Goal: Task Accomplishment & Management: Manage account settings

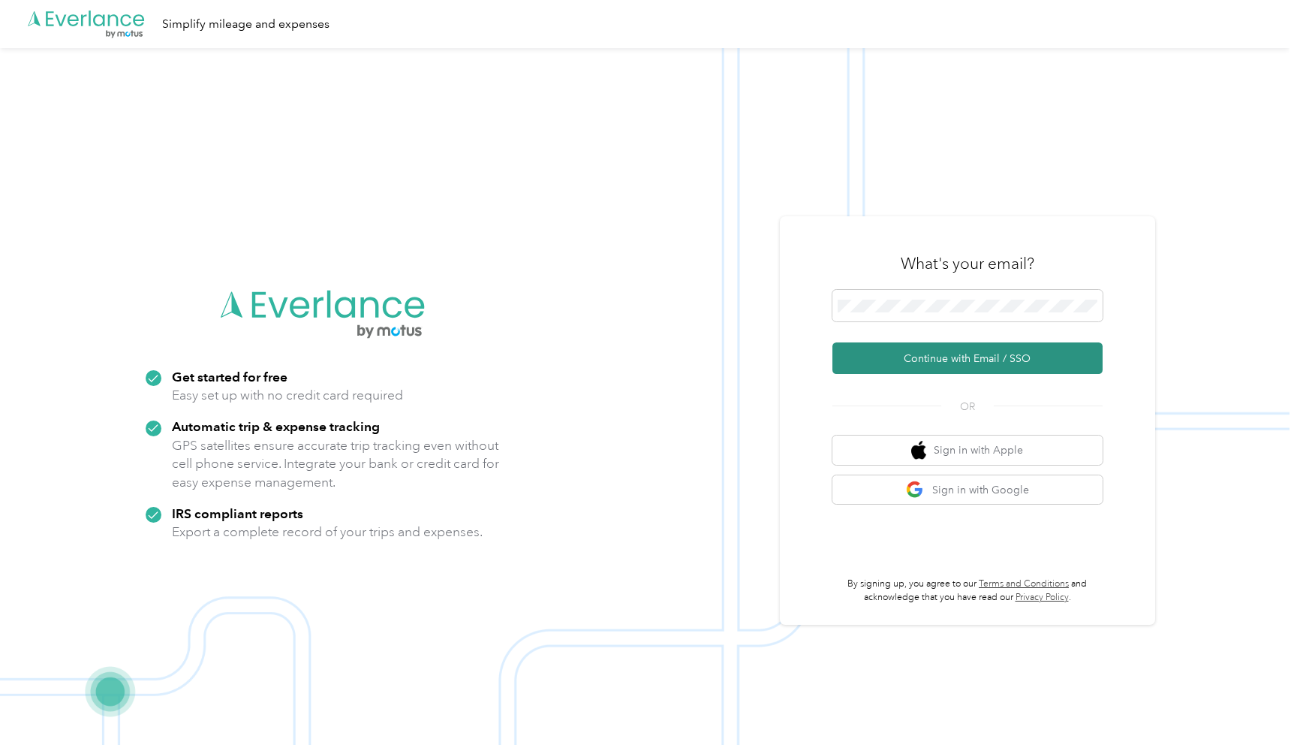
click at [1024, 362] on button "Continue with Email / SSO" at bounding box center [968, 358] width 270 height 32
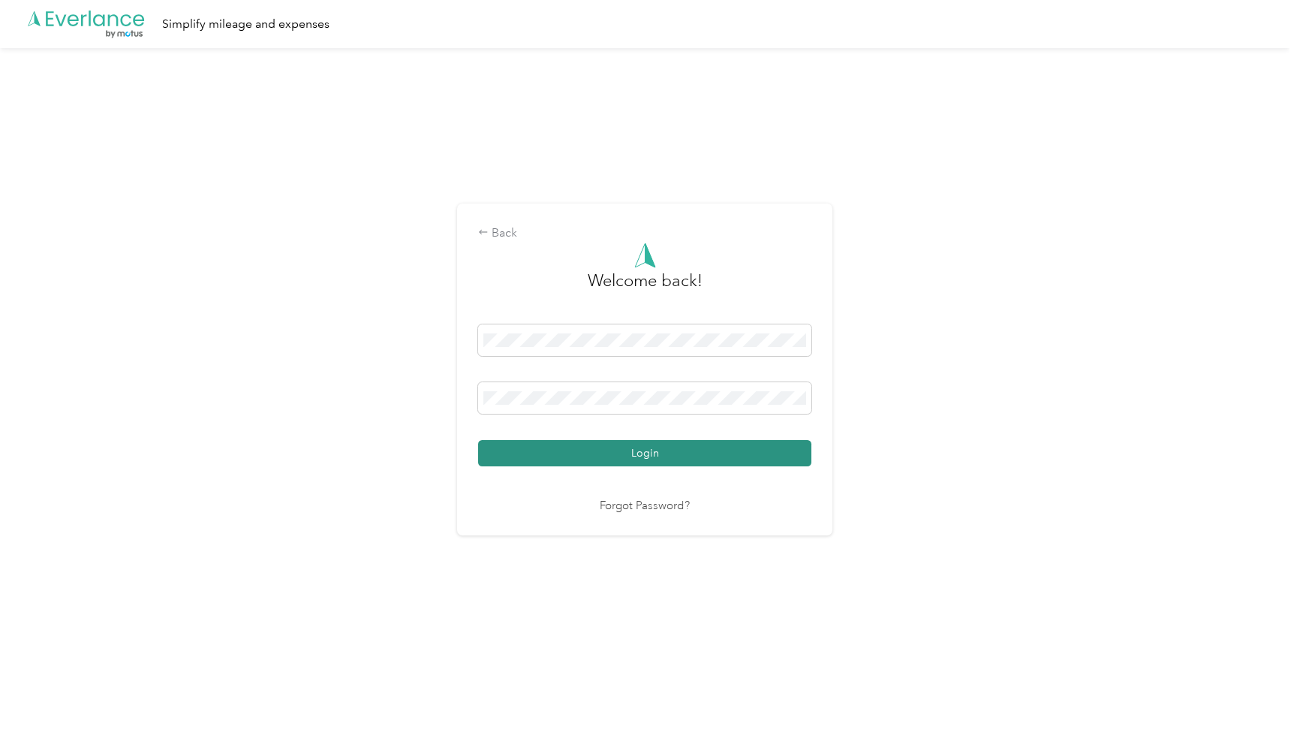
click at [602, 447] on button "Login" at bounding box center [644, 453] width 333 height 26
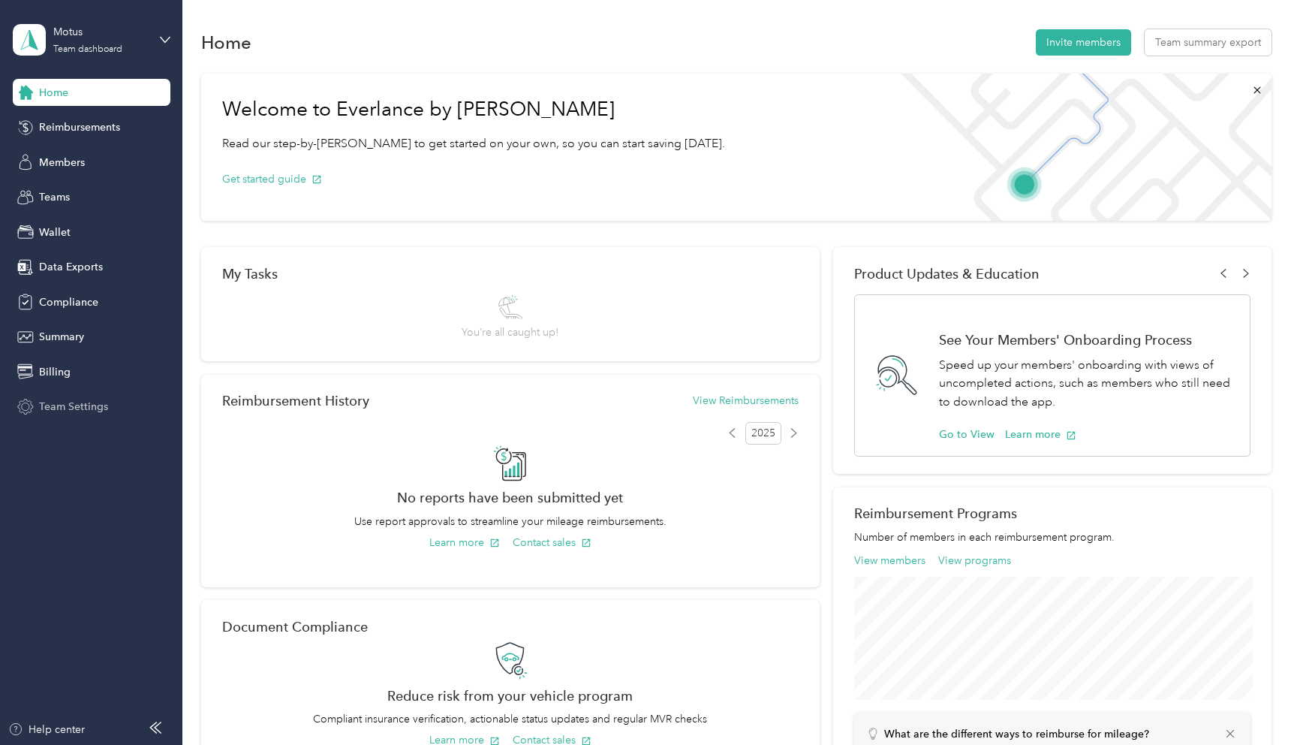
click at [81, 393] on div "Team Settings" at bounding box center [92, 406] width 158 height 27
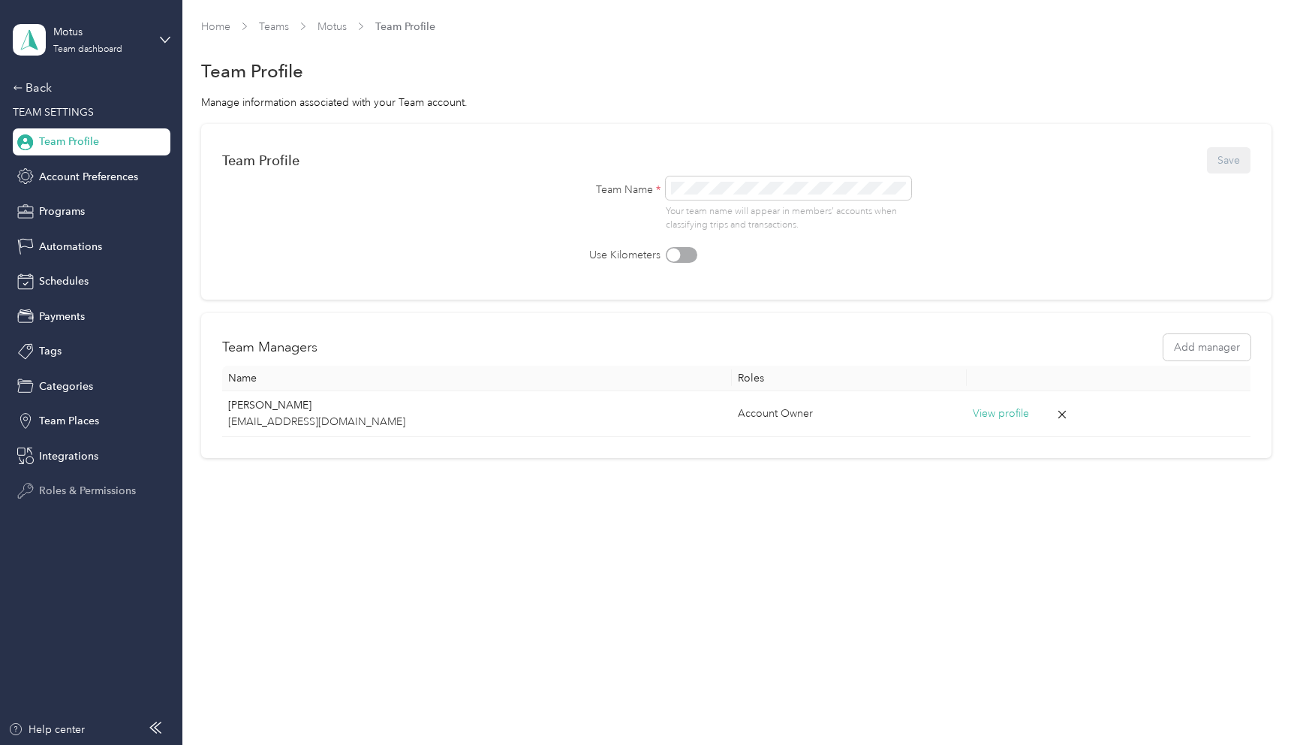
click at [89, 492] on span "Roles & Permissions" at bounding box center [87, 491] width 97 height 16
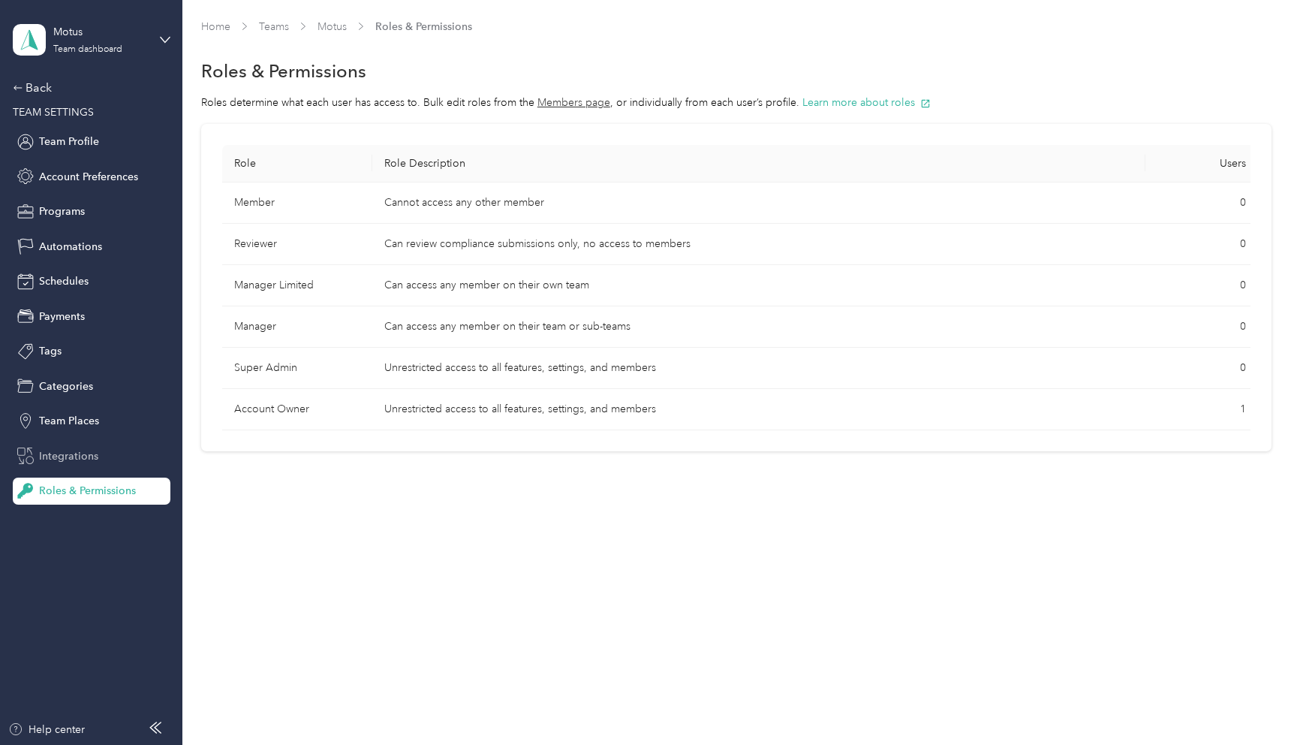
click at [85, 463] on span "Integrations" at bounding box center [68, 456] width 59 height 16
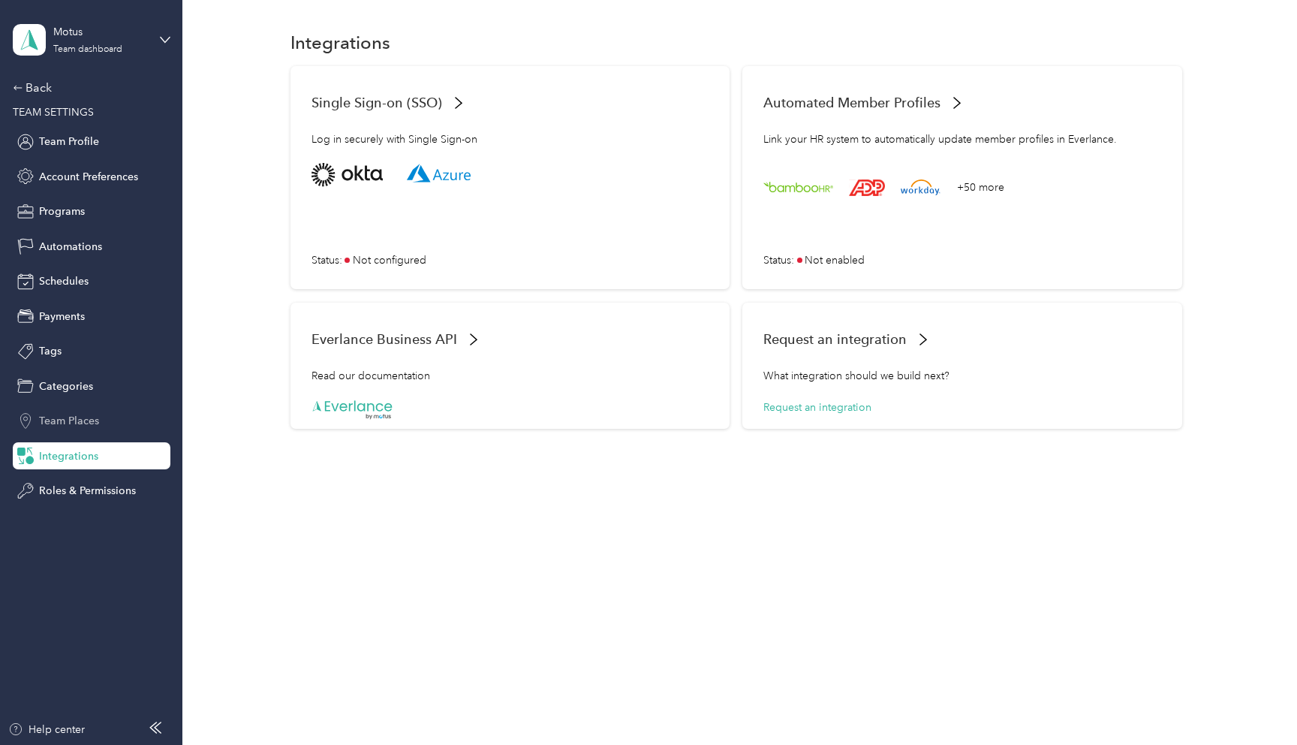
click at [86, 418] on span "Team Places" at bounding box center [69, 421] width 60 height 16
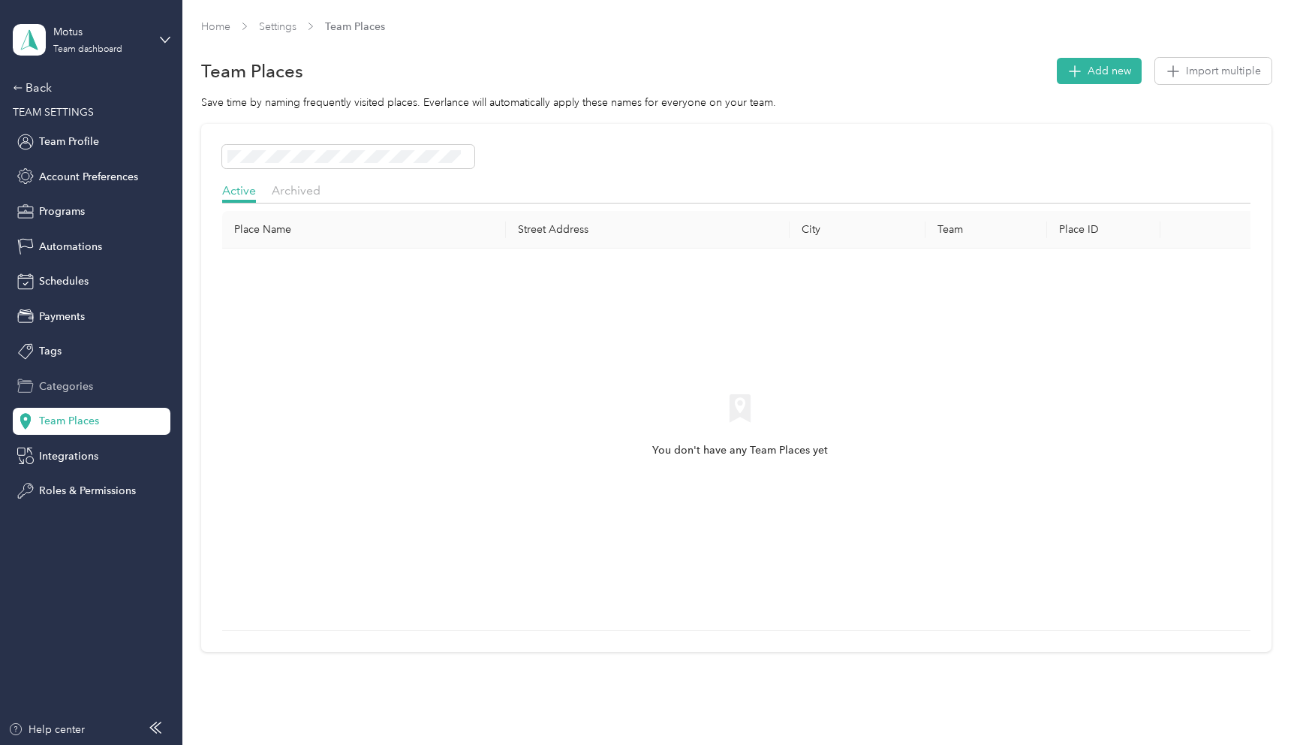
click at [92, 377] on div "Categories" at bounding box center [92, 385] width 158 height 27
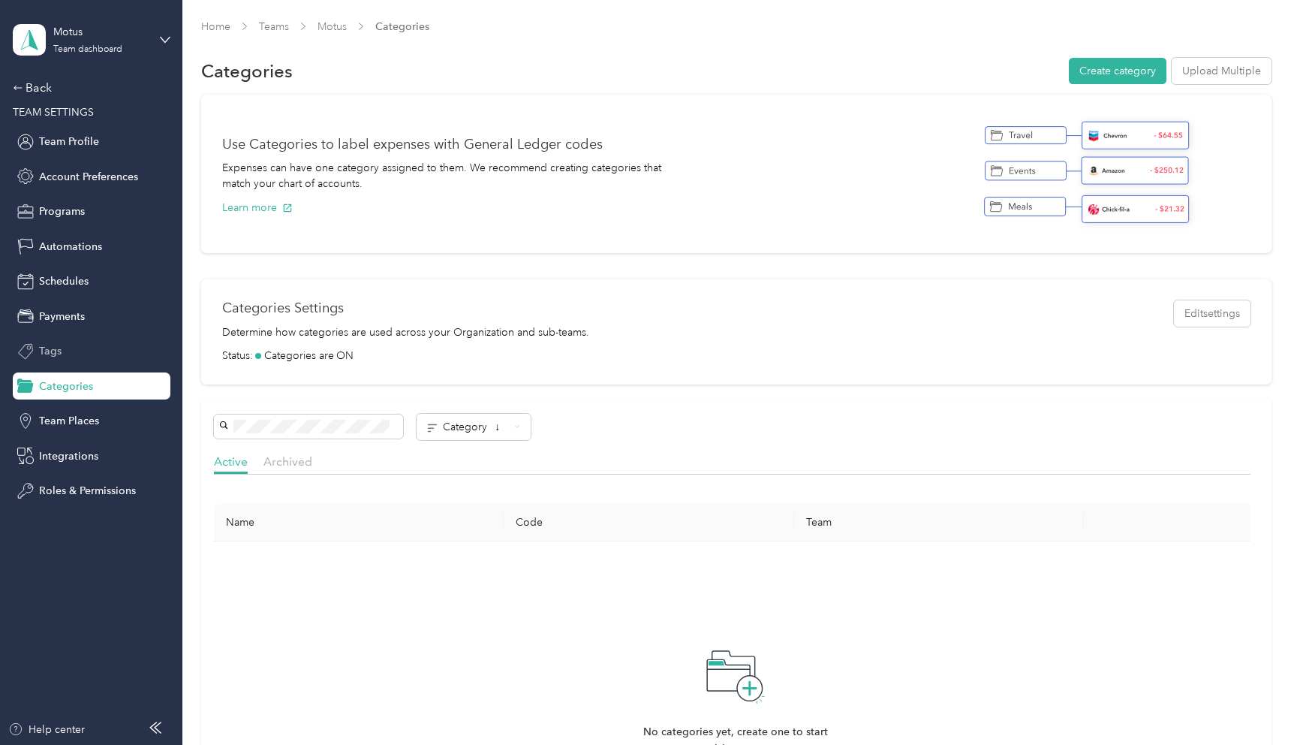
click at [83, 343] on div "Tags" at bounding box center [92, 351] width 158 height 27
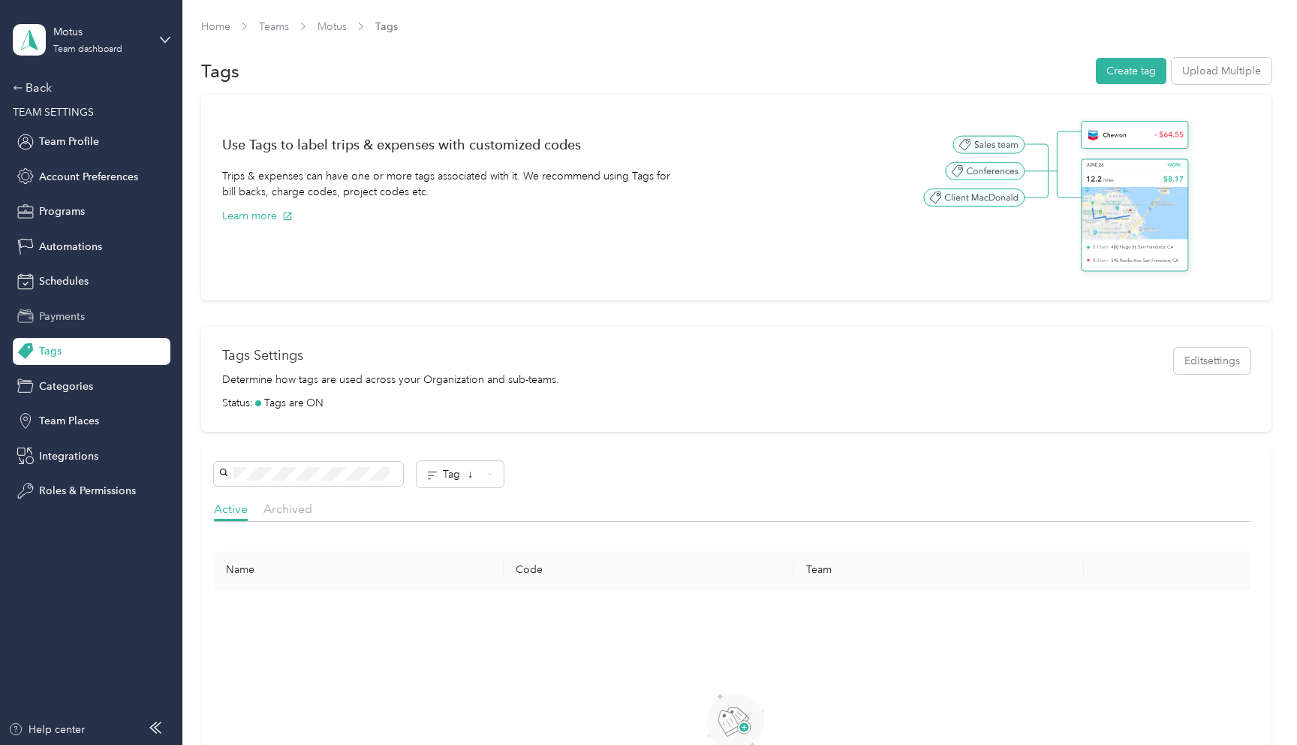
click at [79, 324] on div "Payments" at bounding box center [92, 316] width 158 height 27
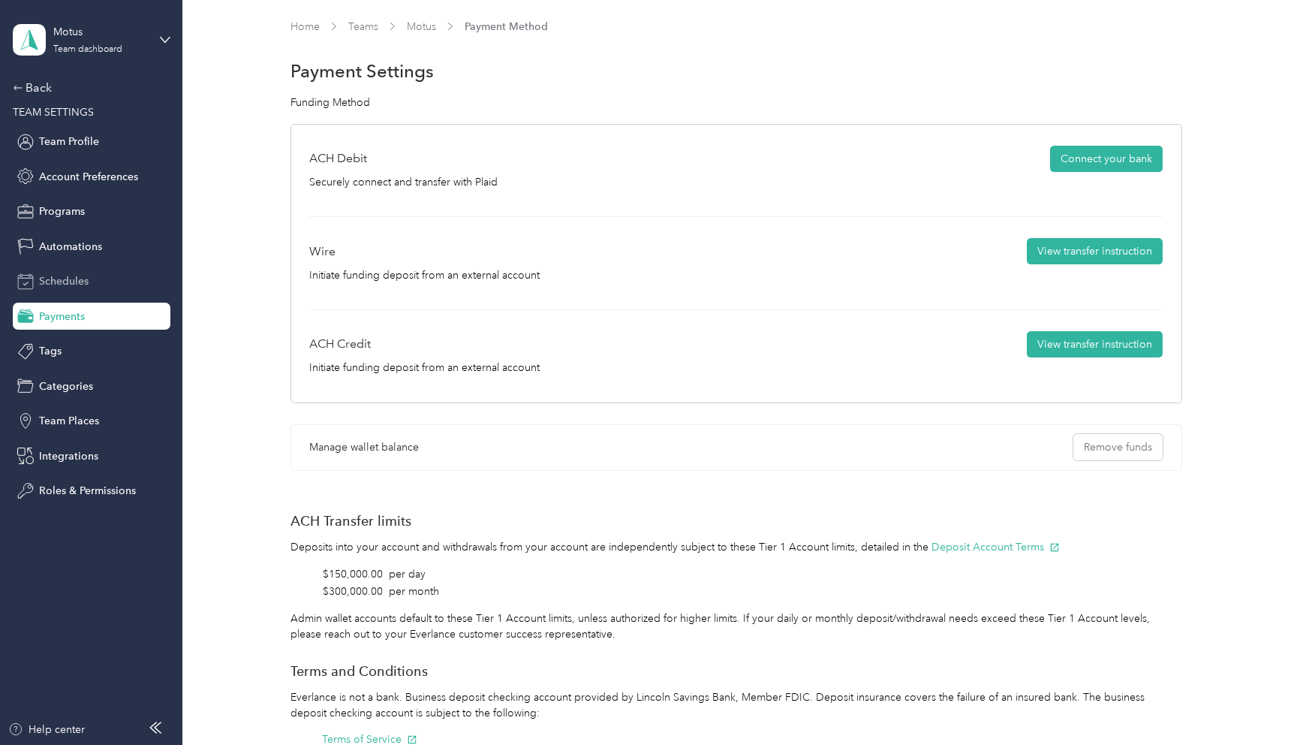
click at [44, 279] on span "Schedules" at bounding box center [64, 281] width 50 height 16
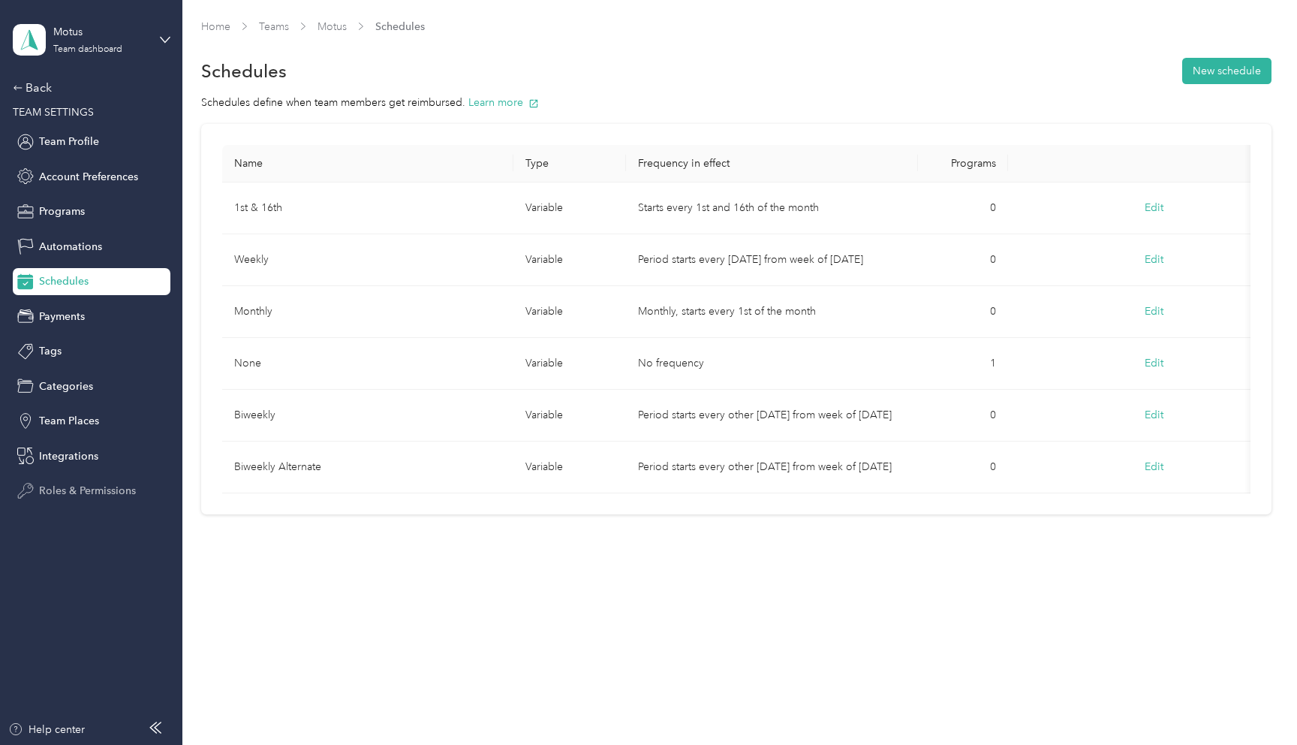
click at [74, 496] on span "Roles & Permissions" at bounding box center [87, 491] width 97 height 16
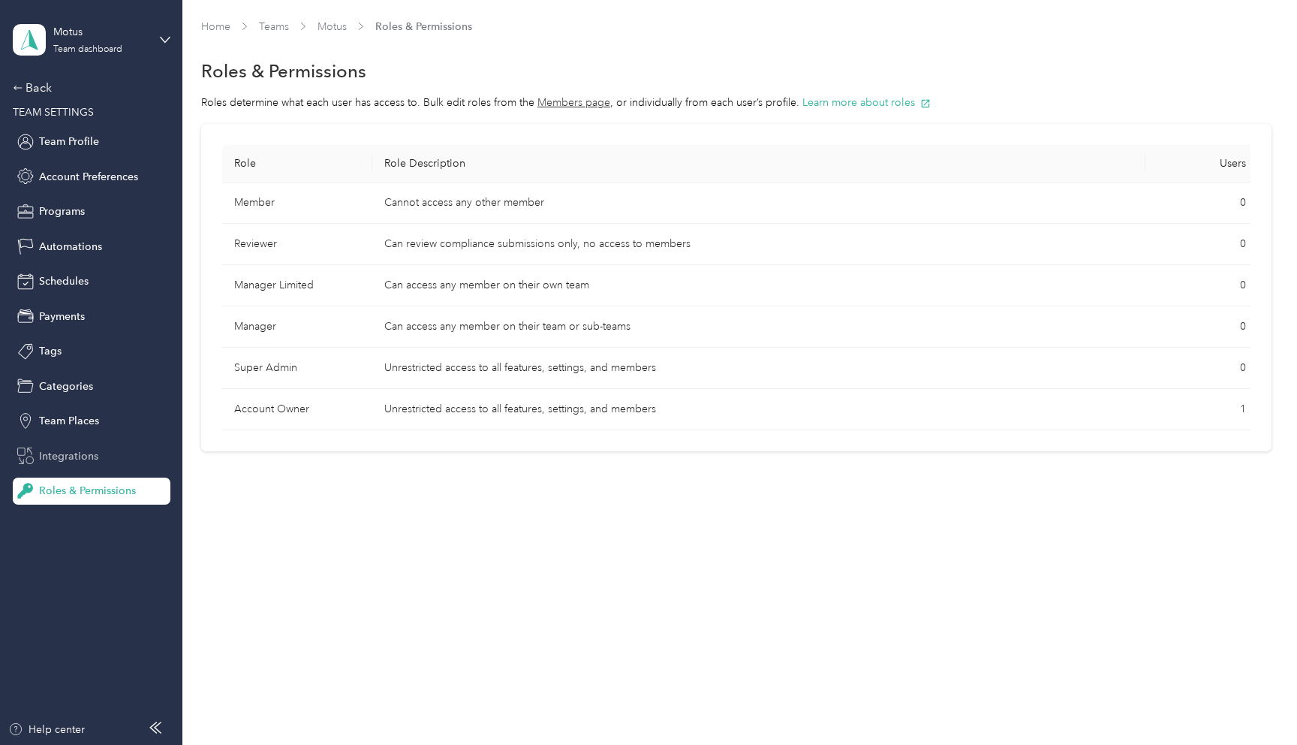
click at [74, 455] on span "Integrations" at bounding box center [68, 456] width 59 height 16
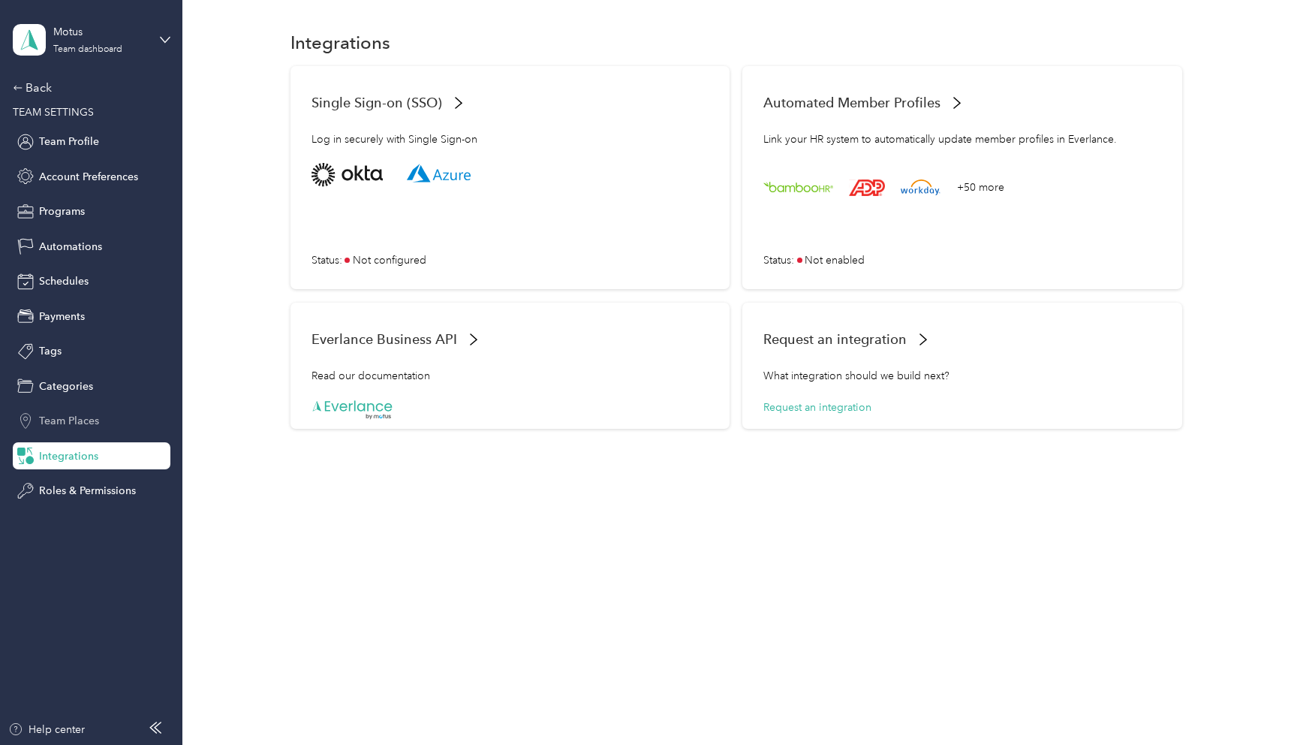
click at [101, 419] on div "Team Places" at bounding box center [92, 421] width 158 height 27
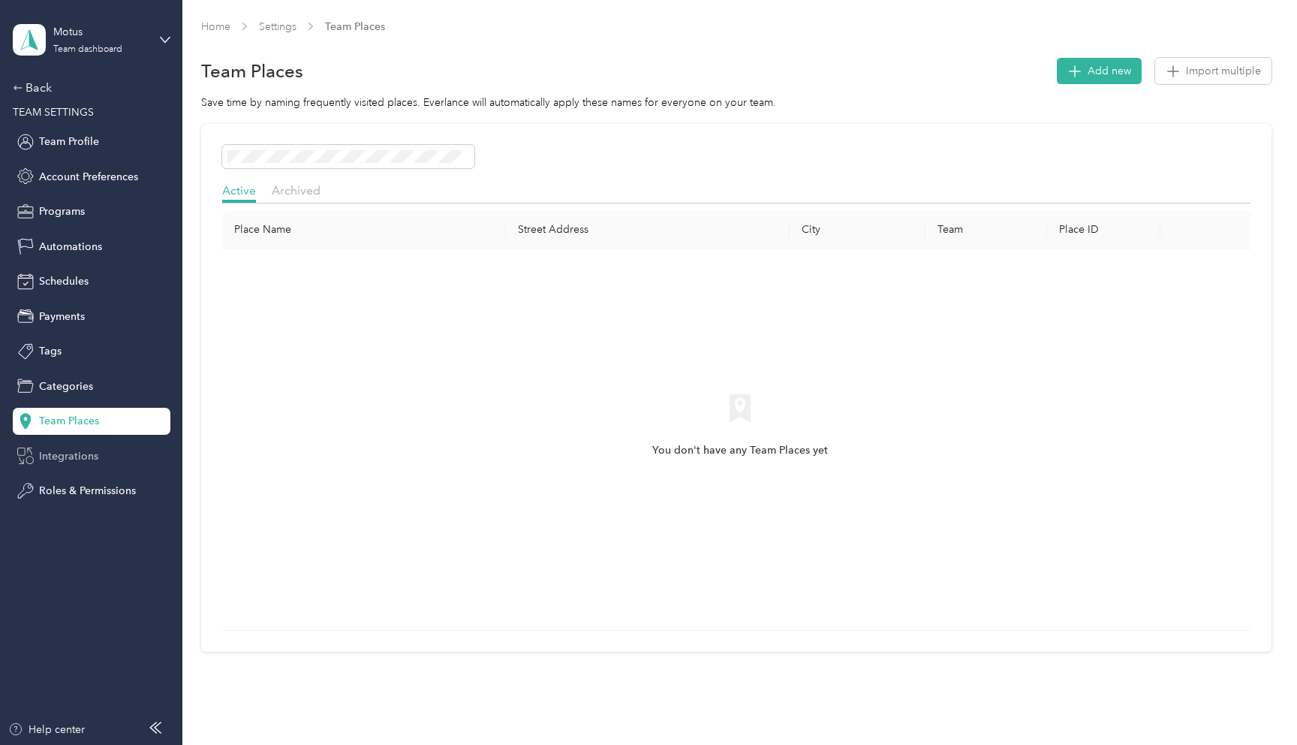
click at [83, 446] on div "Integrations" at bounding box center [92, 455] width 158 height 27
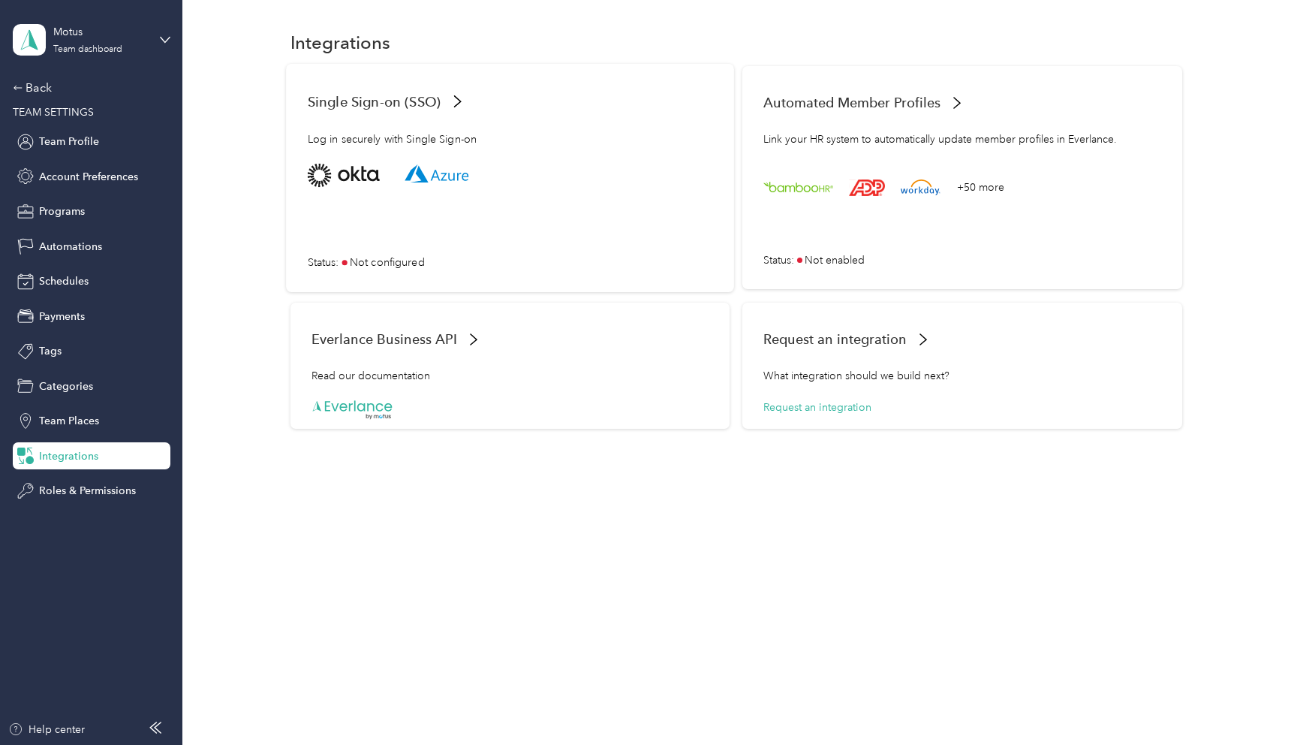
click at [445, 132] on div "Log in securely with Single Sign-on" at bounding box center [509, 147] width 405 height 32
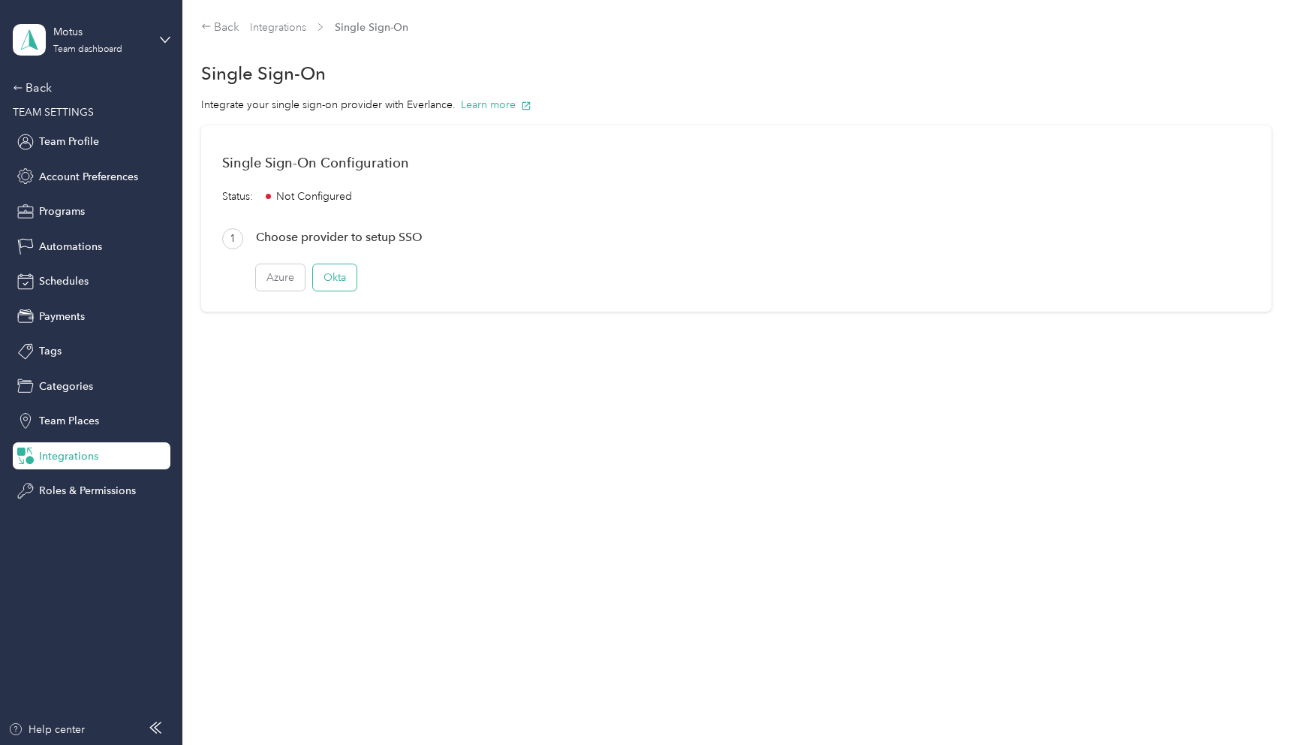
click at [327, 276] on button "Okta" at bounding box center [335, 277] width 44 height 26
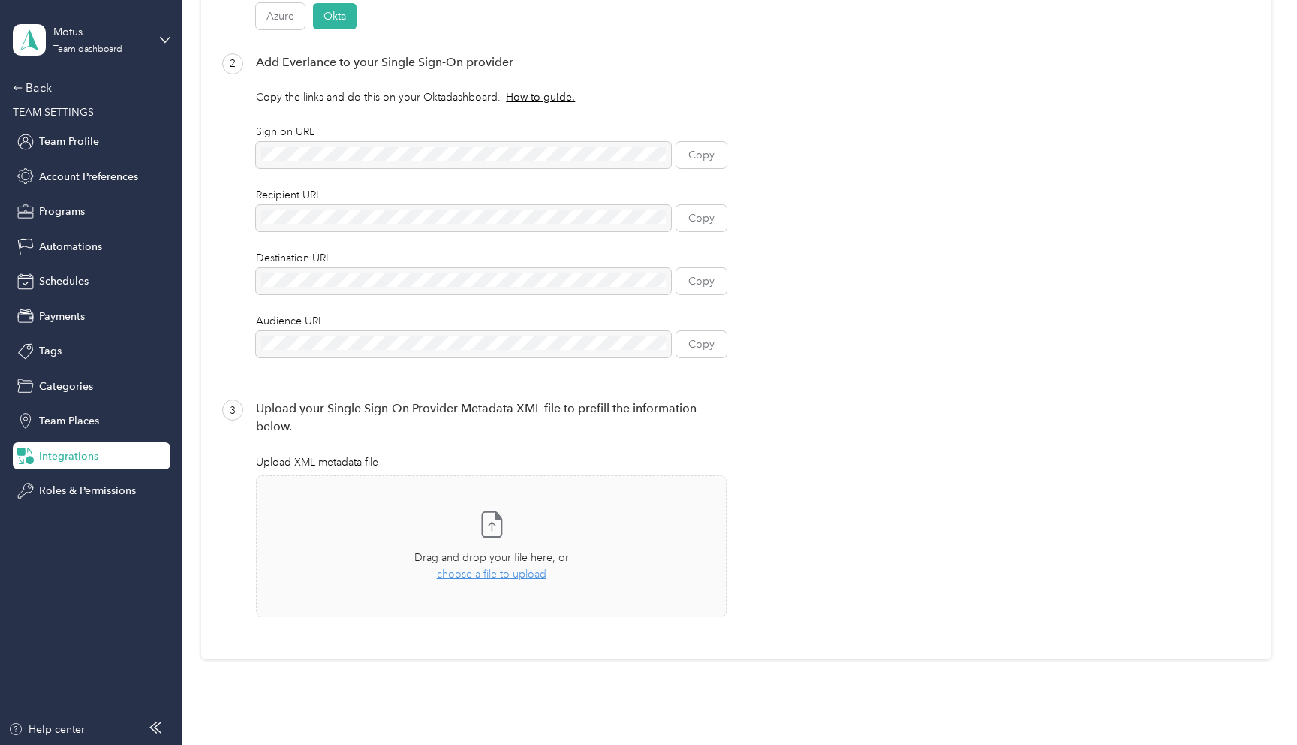
scroll to position [330, 0]
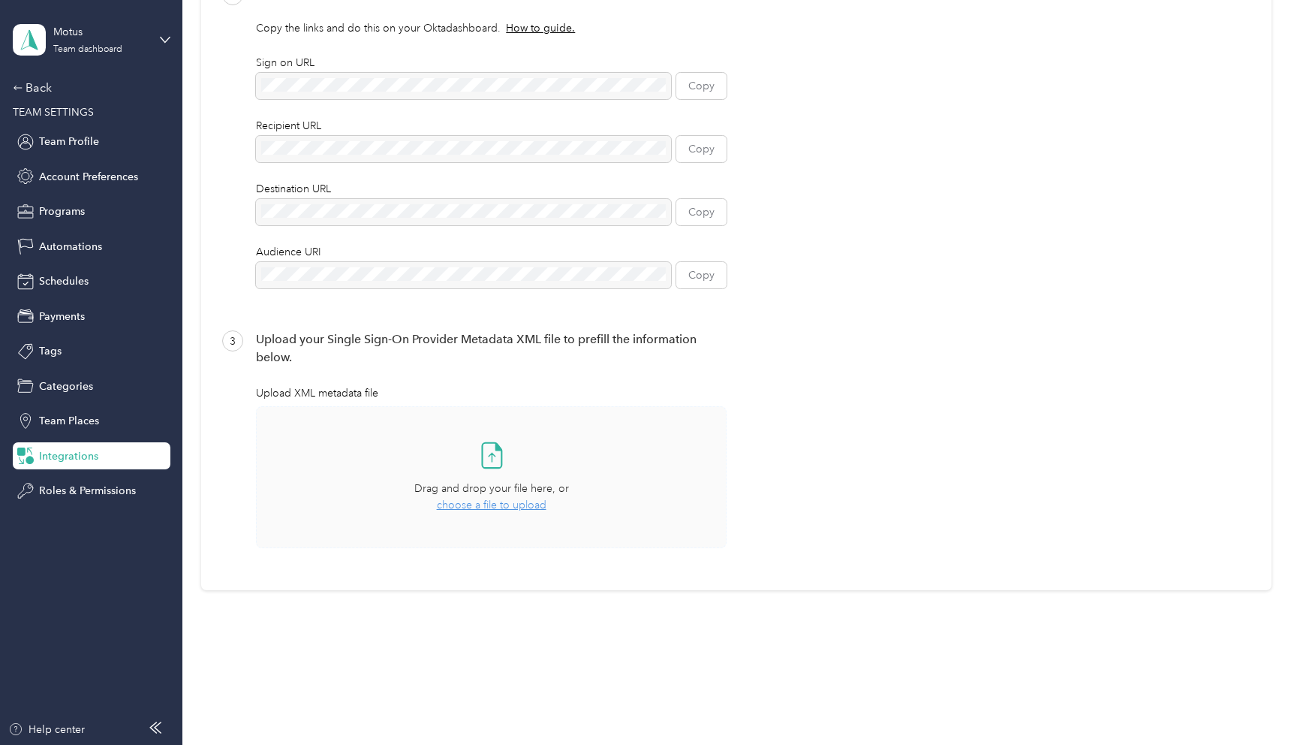
click at [463, 504] on span "choose a file to upload" at bounding box center [492, 505] width 110 height 13
